Goal: Communication & Community: Ask a question

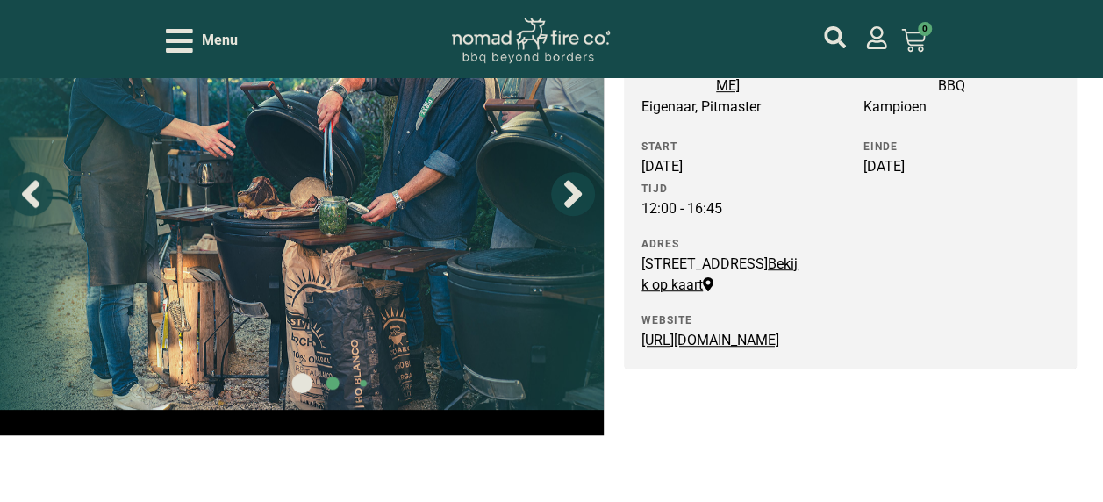
scroll to position [436, 0]
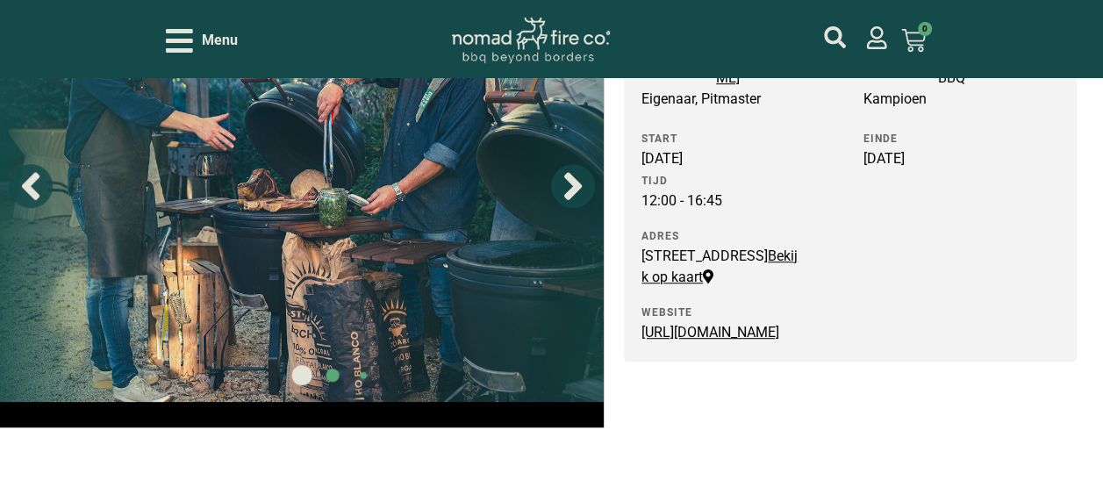
click at [686, 340] on link "[URL][DOMAIN_NAME]" at bounding box center [710, 332] width 138 height 17
click at [776, 275] on link "Bekijk op kaart" at bounding box center [719, 266] width 156 height 38
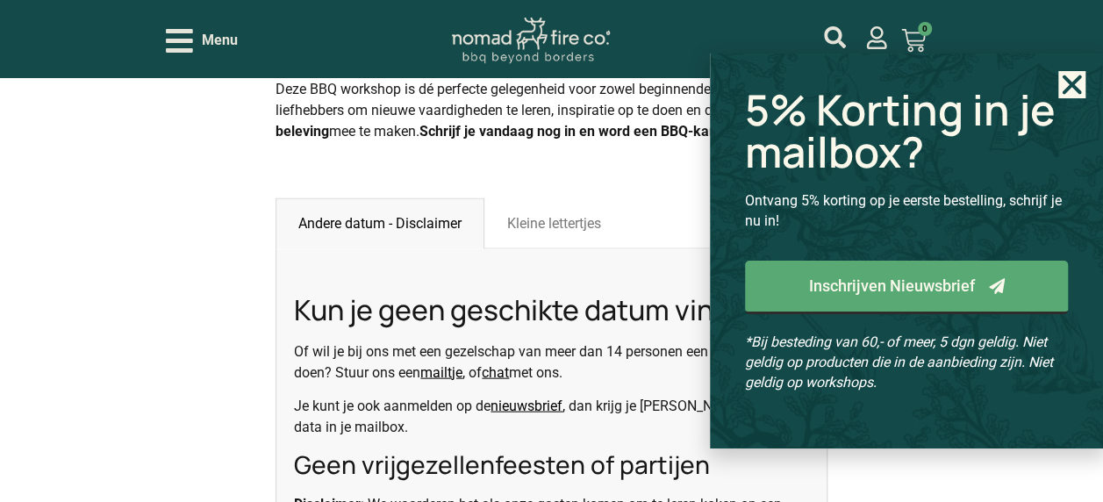
scroll to position [1745, 0]
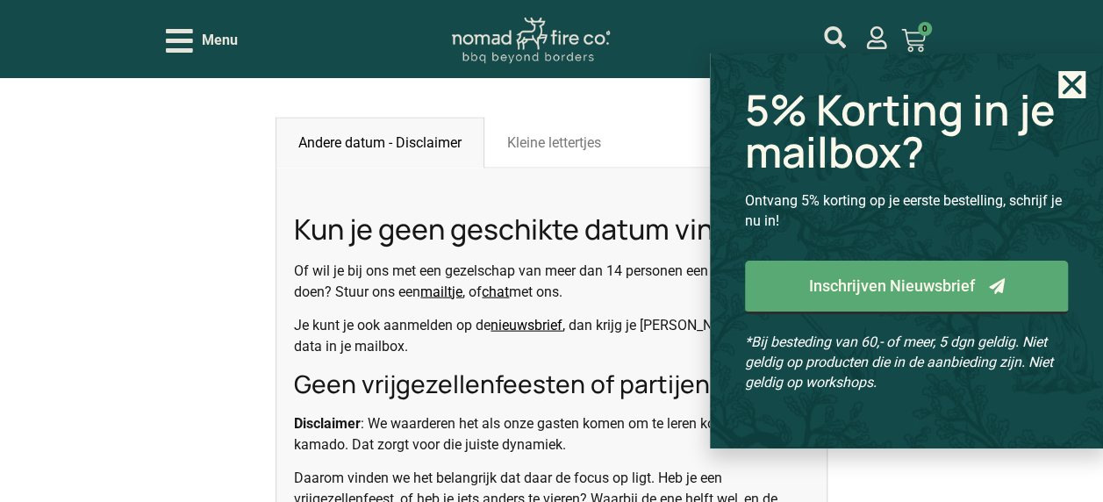
click at [1078, 89] on use "Close" at bounding box center [1072, 84] width 19 height 19
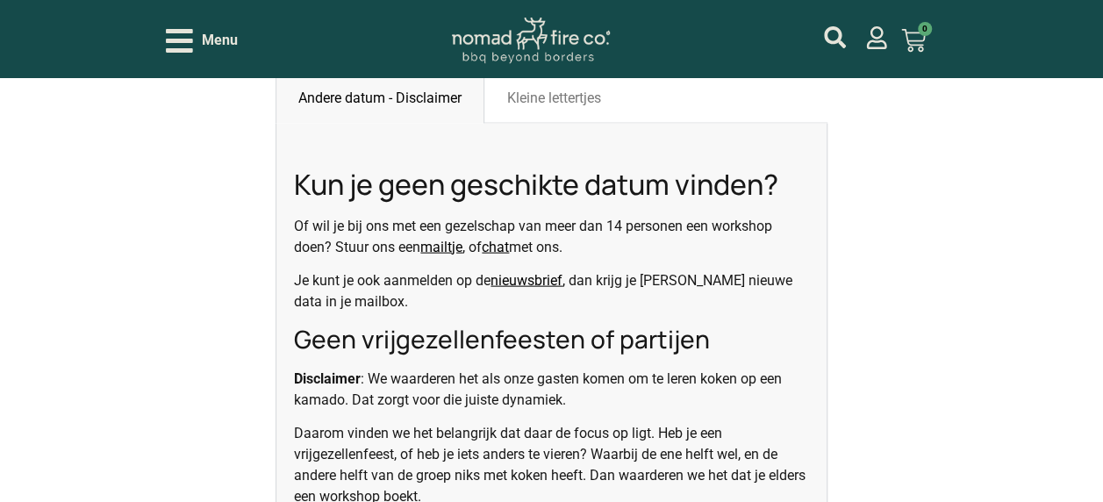
scroll to position [1797, 0]
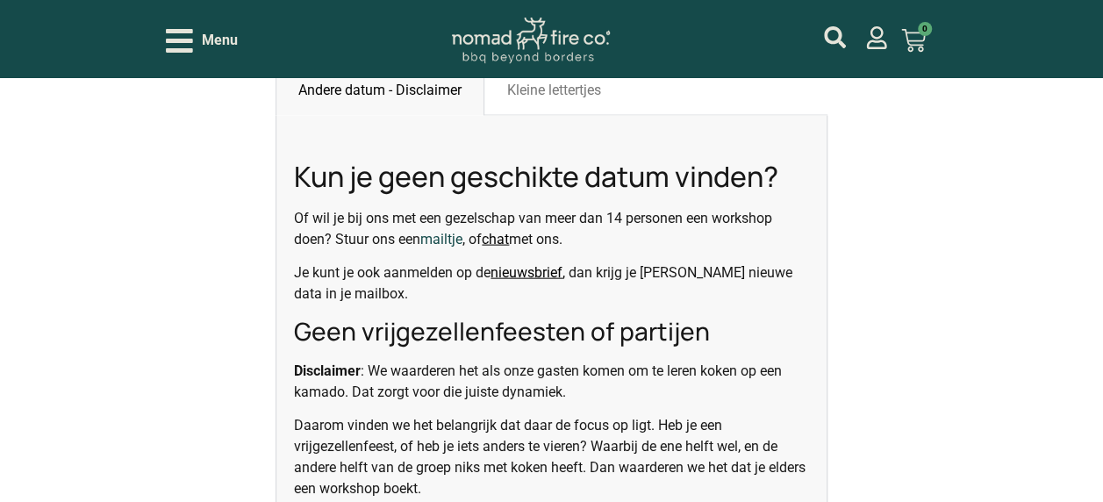
click at [437, 231] on link "mailtje" at bounding box center [441, 239] width 42 height 17
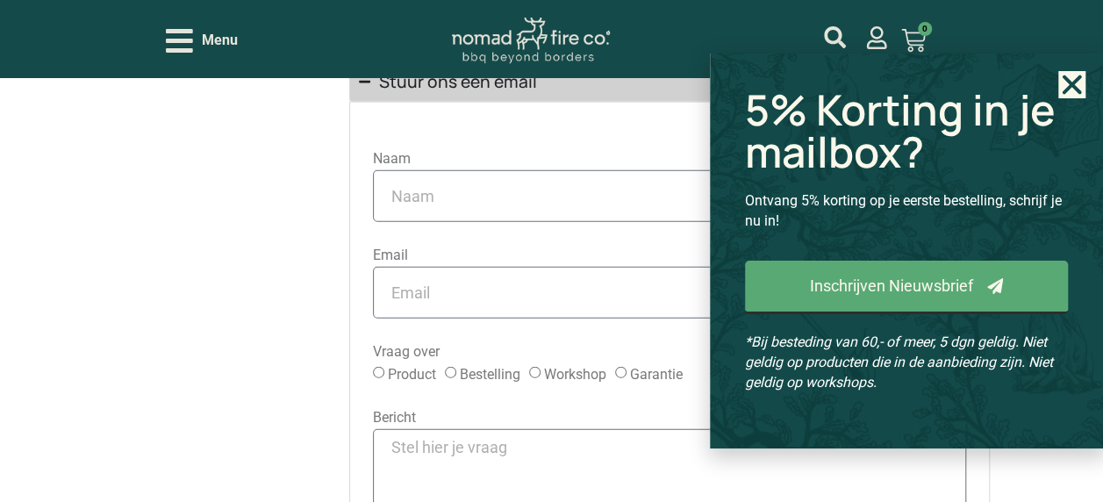
scroll to position [1997, 0]
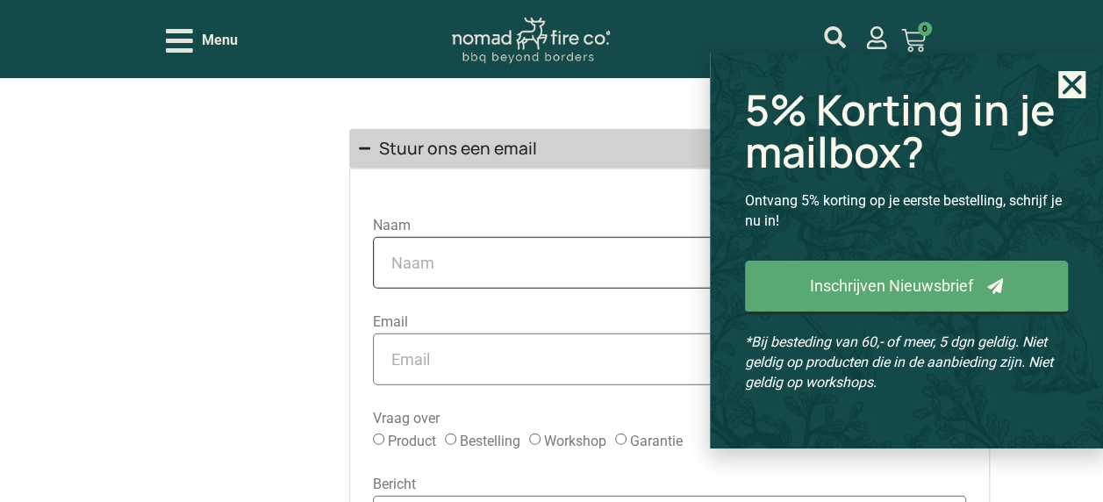
click at [460, 280] on input "Naam" at bounding box center [669, 263] width 593 height 52
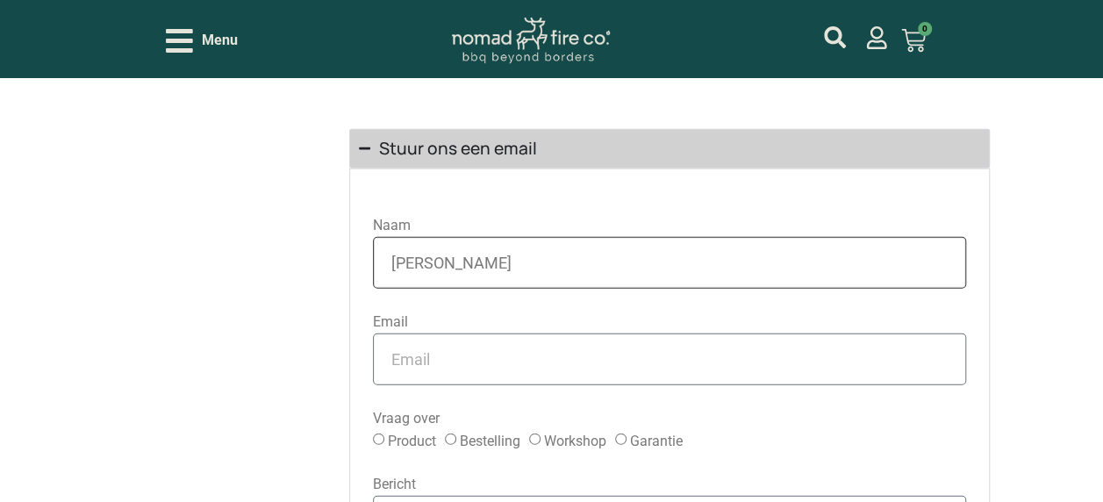
type input "Martijn Backx"
type input "martijn_backx@hotmail.com"
click at [460, 434] on label "Bestelling" at bounding box center [490, 441] width 61 height 17
click at [456, 434] on input "Bestelling" at bounding box center [450, 439] width 11 height 11
radio input "true"
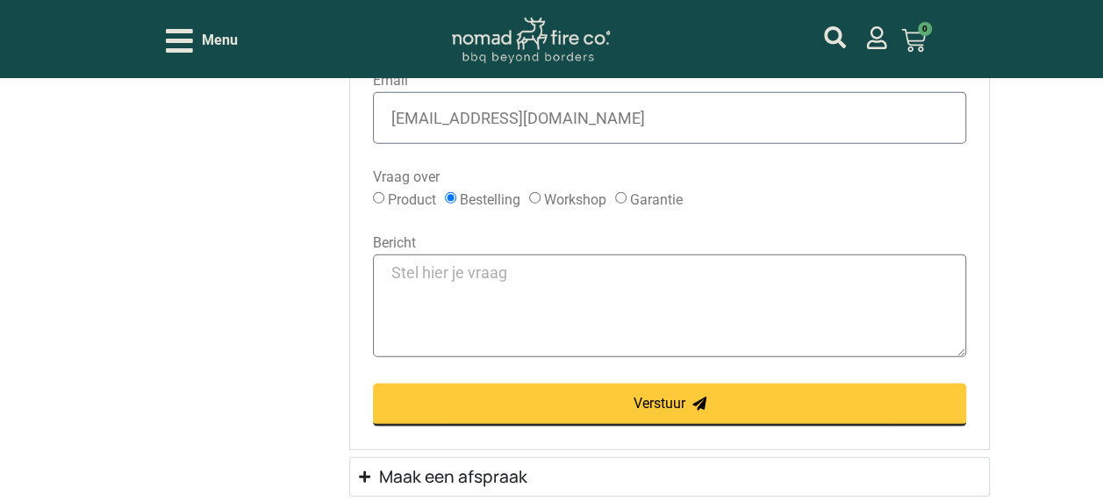
scroll to position [2305, 0]
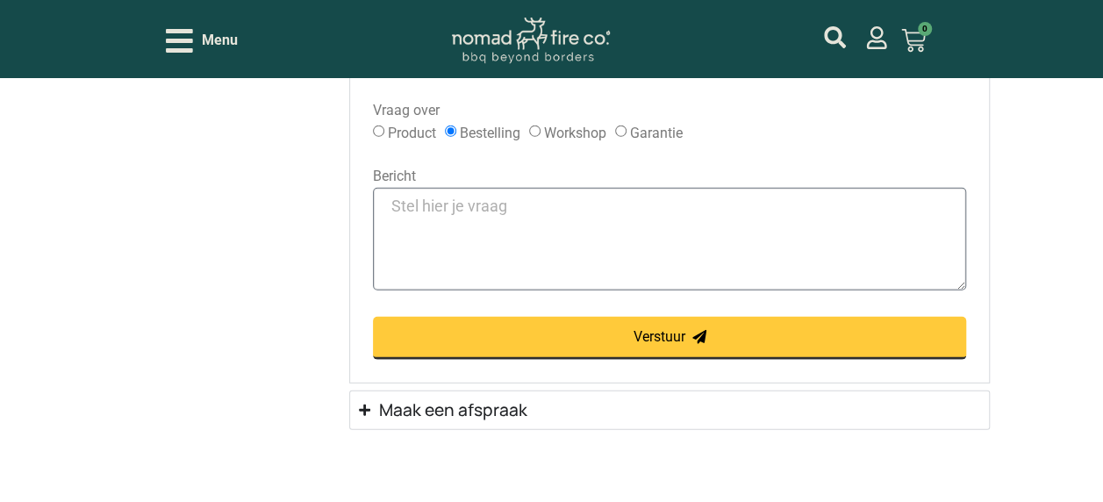
click at [541, 197] on textarea "Bericht" at bounding box center [669, 239] width 593 height 103
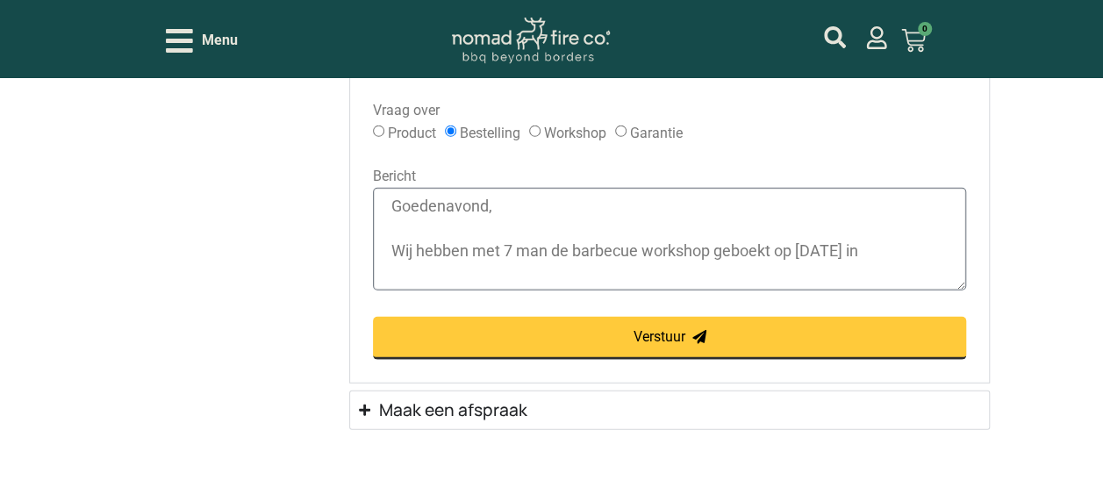
drag, startPoint x: 916, startPoint y: 248, endPoint x: 723, endPoint y: 237, distance: 193.4
click at [723, 237] on textarea "Goedenavond, Wij hebben met 7 man de barbecue workshop geboekt op 18 oktober in" at bounding box center [669, 239] width 593 height 103
paste textarea "BBQ Workshop op de Kamado, Pellet Grill, en Plancha [DATE]"
drag, startPoint x: 712, startPoint y: 244, endPoint x: 569, endPoint y: 246, distance: 143.1
click at [569, 246] on textarea "Goedenavond, Wij hebben met 7 man de barbecue workshop BBQ Workshop op de Kamad…" at bounding box center [669, 239] width 593 height 103
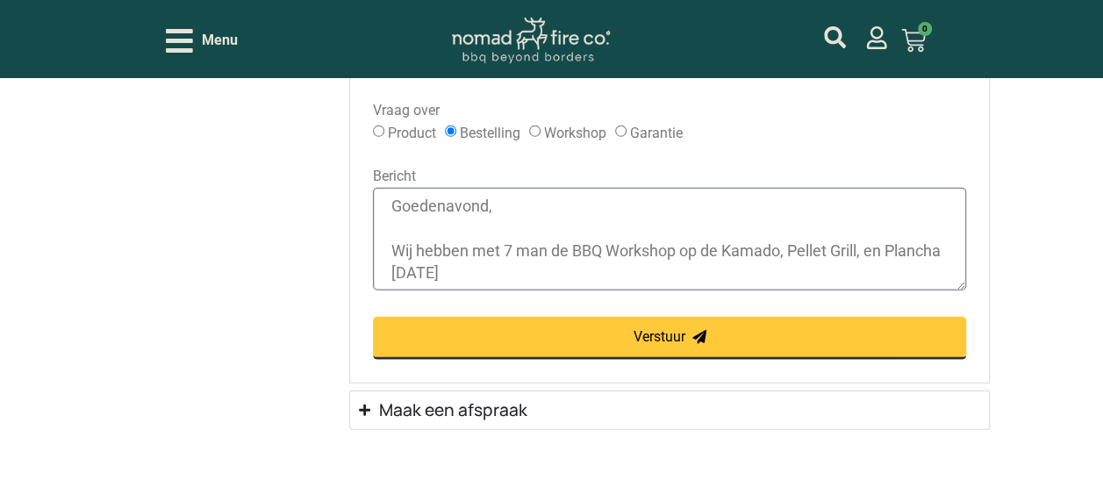
click at [590, 269] on textarea "Goedenavond, Wij hebben met 7 man de BBQ Workshop op de Kamado, Pellet Grill, e…" at bounding box center [669, 239] width 593 height 103
click at [948, 242] on textarea "Goedenavond, Wij hebben met 7 man de BBQ Workshop op de Kamado, Pellet Grill, e…" at bounding box center [669, 239] width 593 height 103
click at [491, 259] on textarea "Goedenavond, Wij hebben met 7 man de BBQ Workshop op de Kamado, Pellet Grill, e…" at bounding box center [669, 239] width 593 height 103
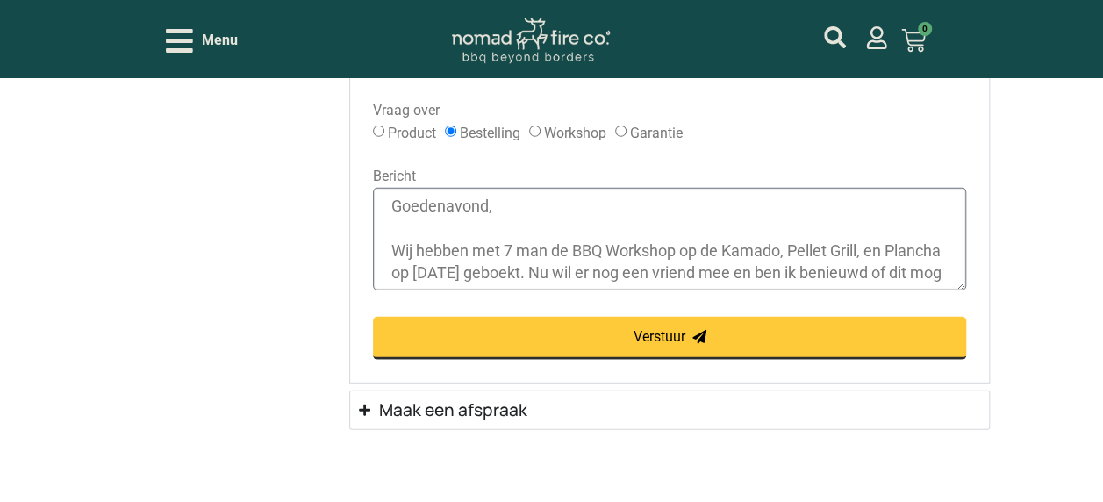
scroll to position [14, 0]
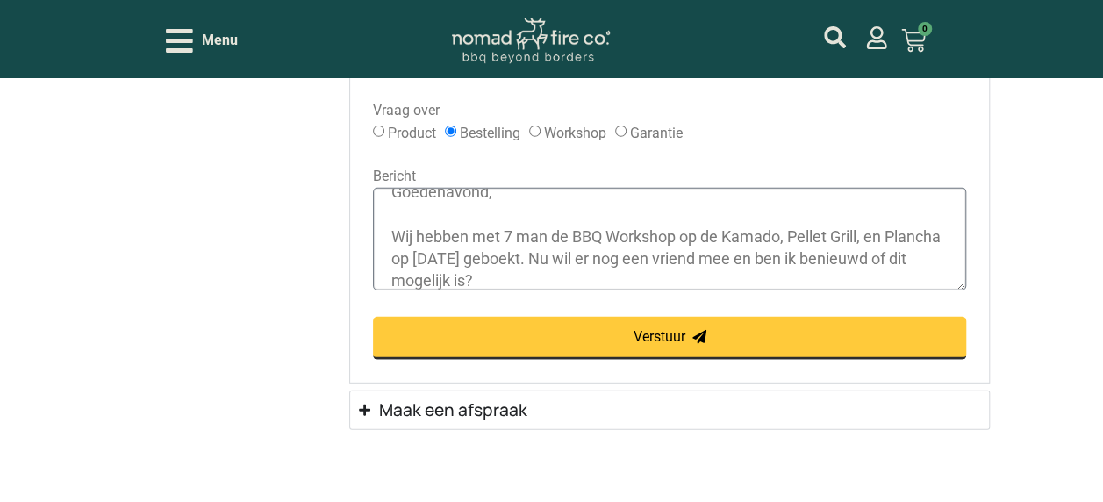
click at [775, 256] on textarea "Goedenavond, Wij hebben met 7 man de BBQ Workshop op de Kamado, Pellet Grill, e…" at bounding box center [669, 239] width 593 height 103
click at [744, 279] on textarea "Goedenavond, Wij hebben met 7 man de BBQ Workshop op de Kamado, Pellet Grill, e…" at bounding box center [669, 239] width 593 height 103
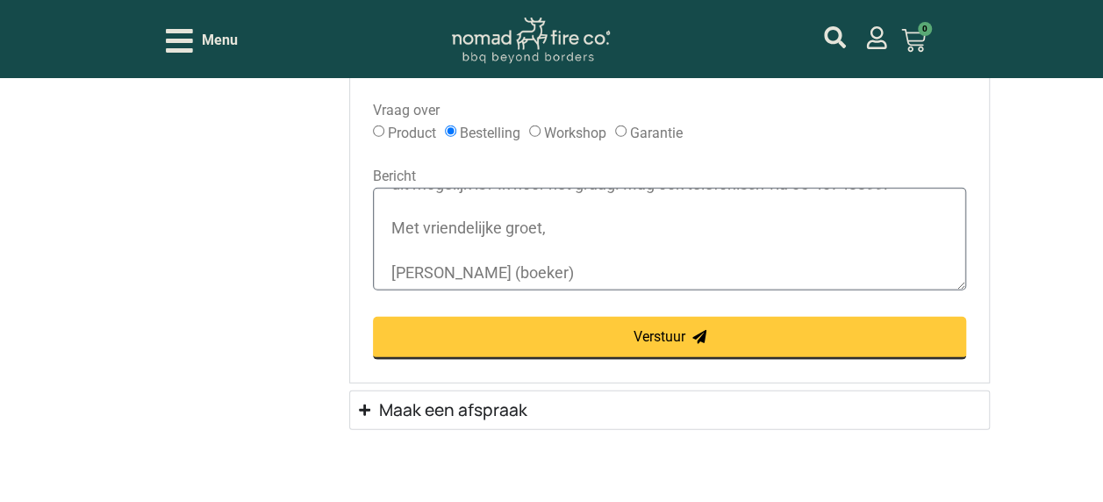
scroll to position [133, 0]
type textarea "Goedenavond, Wij hebben met 7 man de BBQ Workshop op de Kamado, Pellet Grill, e…"
click at [688, 342] on button "Verstuur" at bounding box center [669, 338] width 593 height 43
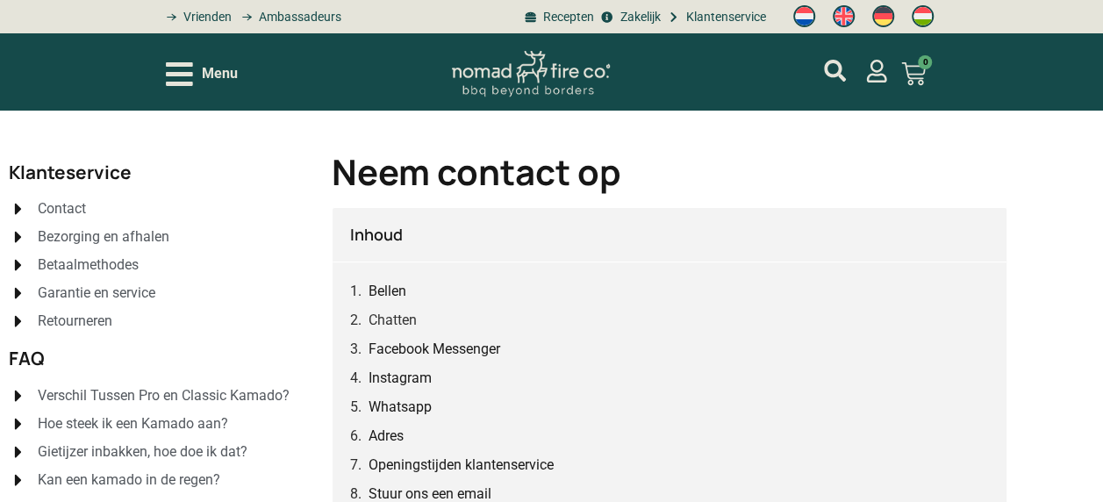
scroll to position [139, 0]
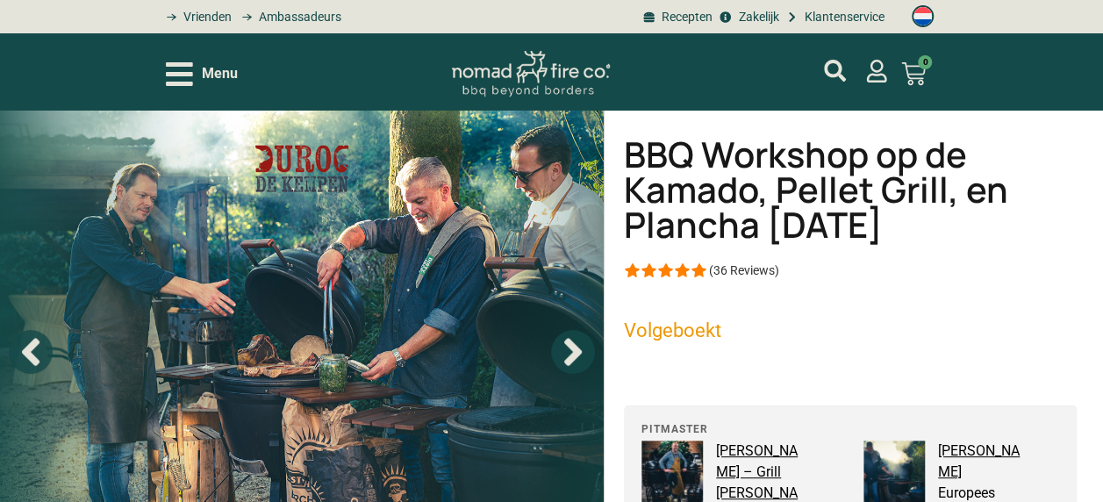
drag, startPoint x: 939, startPoint y: 228, endPoint x: 622, endPoint y: 163, distance: 323.4
click at [622, 163] on div "BBQ Workshop op de Kamado, Pellet Grill, en Plancha 18-10-25 (36 Reviews) Volge…" at bounding box center [853, 487] width 499 height 753
copy h1 "BBQ Workshop op de Kamado, Pellet Grill, en Plancha [DATE]"
